Goal: Transaction & Acquisition: Purchase product/service

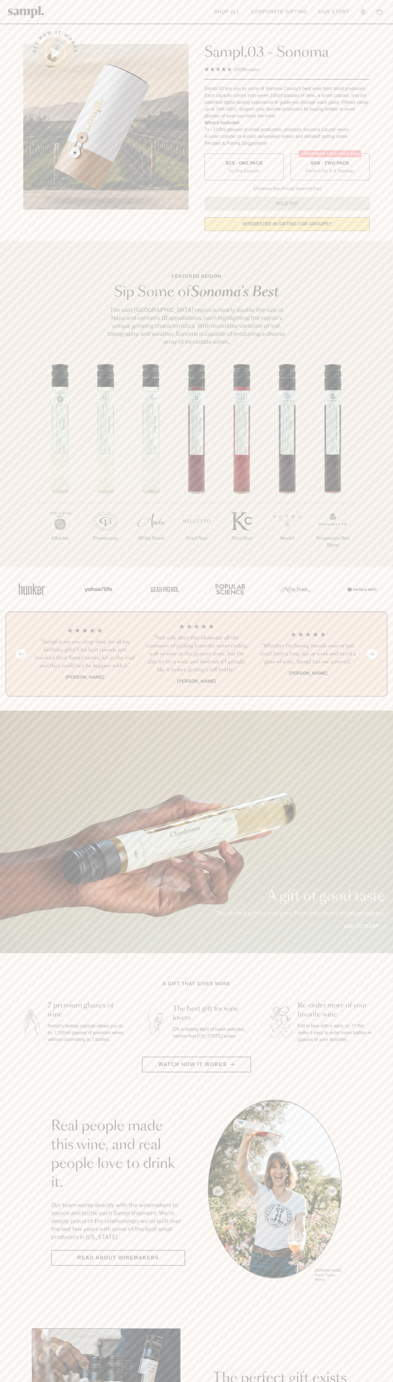
click at [330, 167] on label "Christmas SALE! Save 20% $88 - Two Pack Perfect For 2-4 Tastings" at bounding box center [330, 167] width 79 height 27
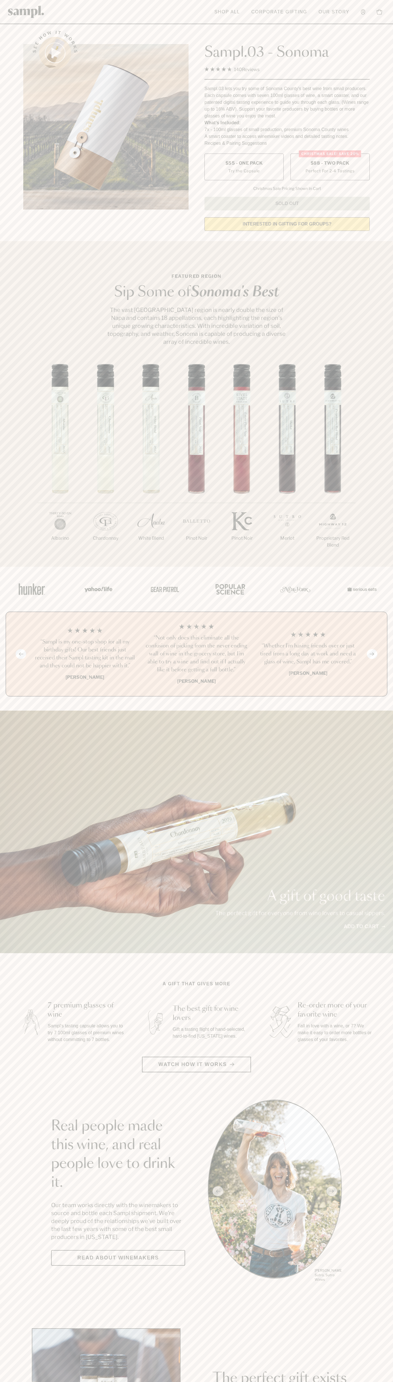
click at [197, 654] on h3 "“Not only does this eliminate all the confusion of picking from the never endin…" at bounding box center [197, 654] width 103 height 40
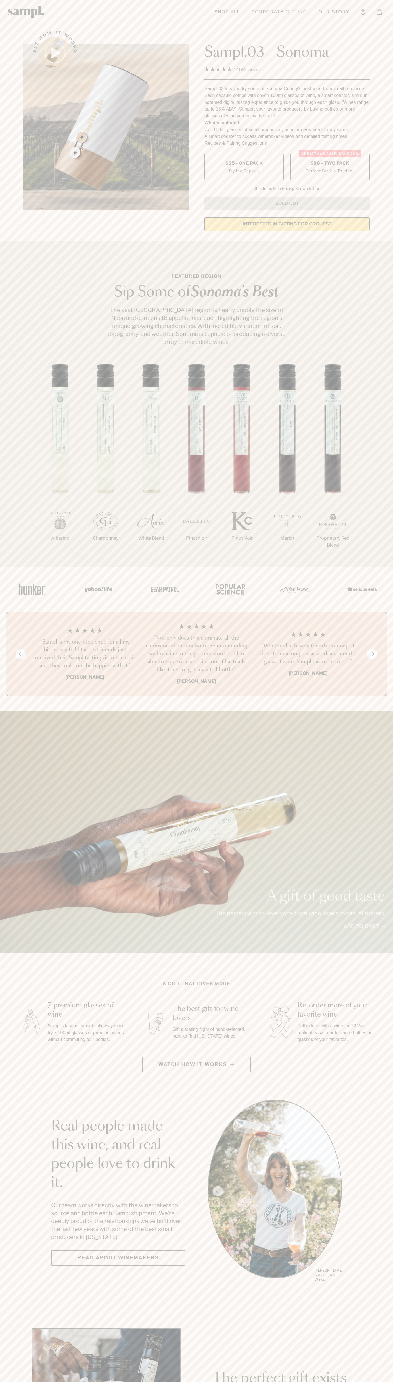
click at [241, 7] on link "Shop All" at bounding box center [227, 12] width 31 height 13
click at [390, 1381] on html "Skip to main content Toggle navigation menu Shop All Corporate Gifting Our Stor…" at bounding box center [196, 1333] width 393 height 2666
click at [22, 615] on div "Previous slide Next slide “Not only does this eliminate all the confusion of pi…" at bounding box center [197, 653] width 382 height 85
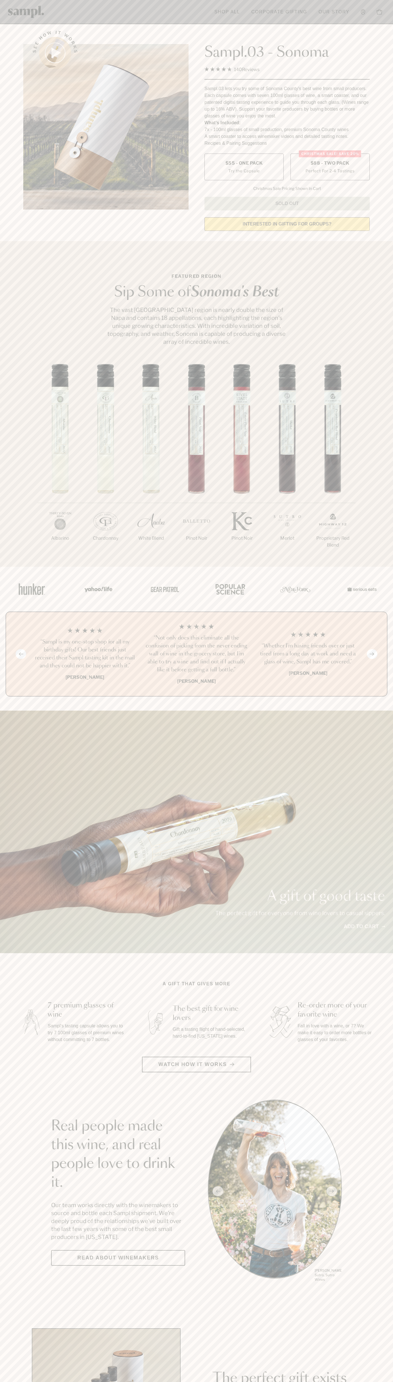
scroll to position [1209, 0]
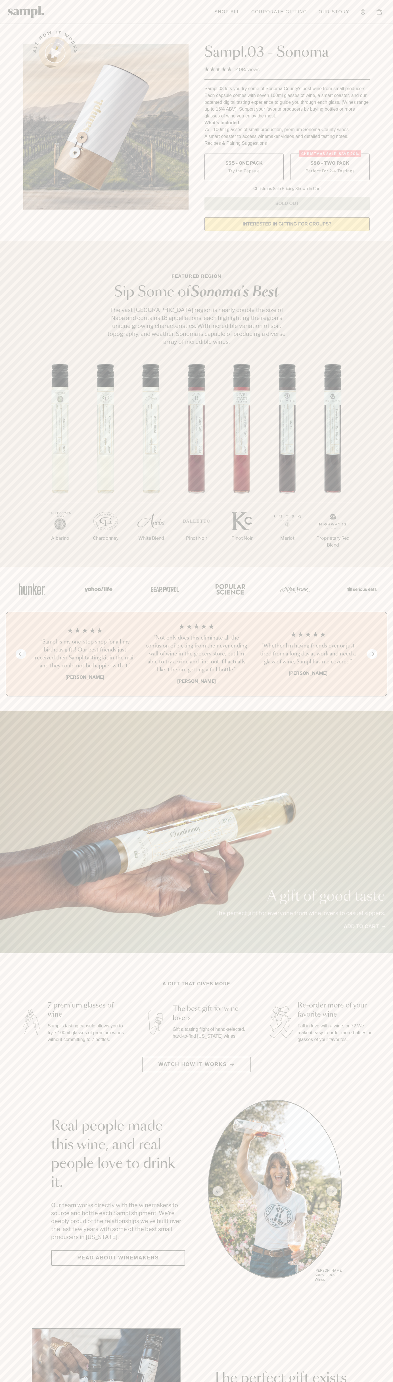
click at [330, 167] on label "Christmas SALE! Save 20% $88 - Two Pack Perfect For 2-4 Tastings" at bounding box center [330, 167] width 79 height 27
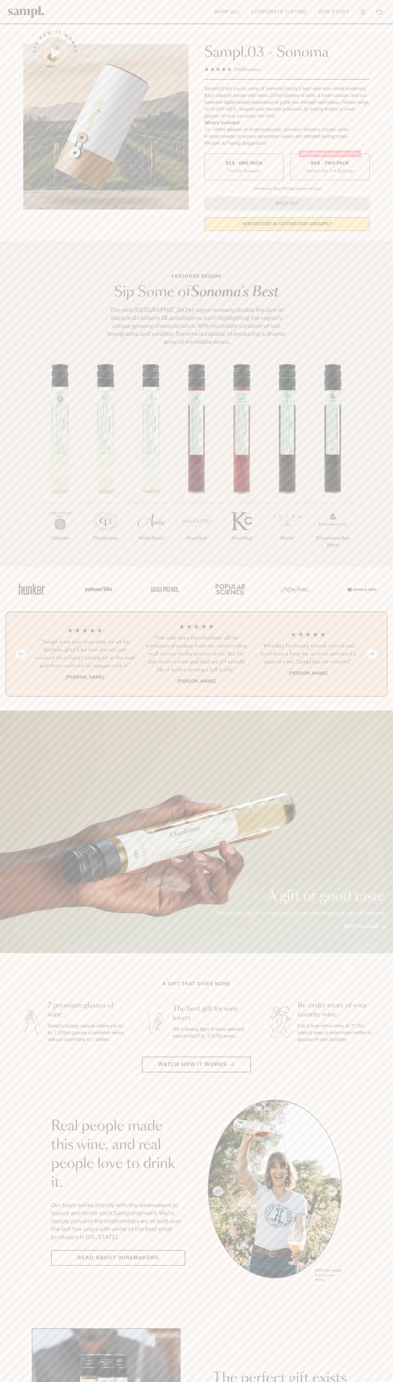
click at [197, 654] on h3 "“Not only does this eliminate all the confusion of picking from the never endin…" at bounding box center [197, 654] width 103 height 40
